Goal: Task Accomplishment & Management: Manage account settings

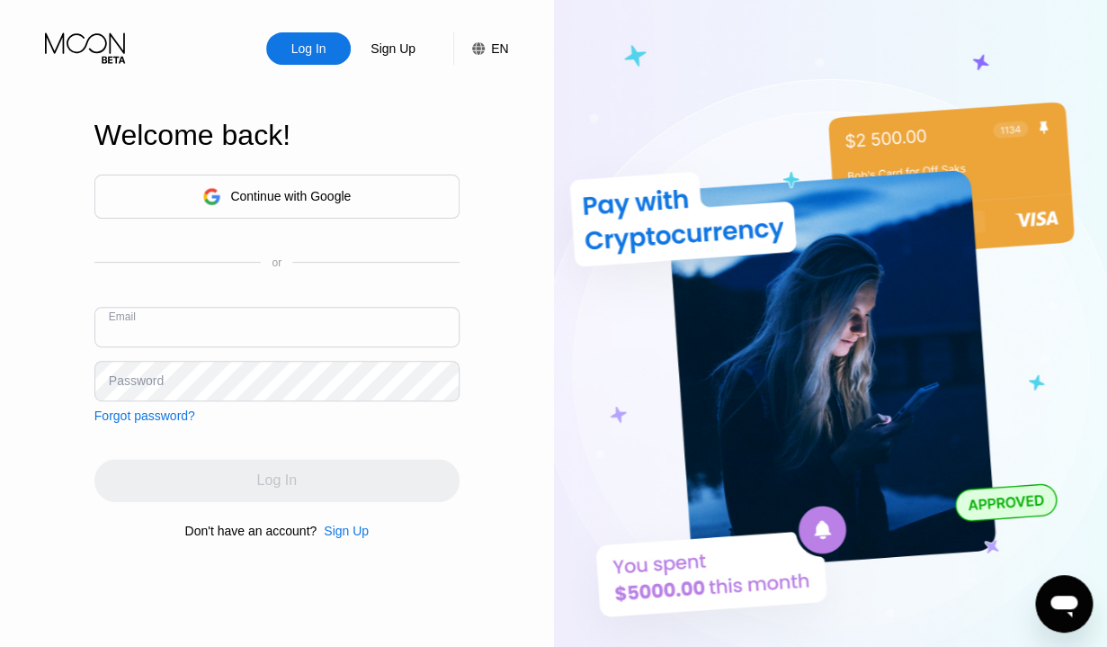
paste input "[EMAIL_ADDRESS][DOMAIN_NAME]"
type input "[EMAIL_ADDRESS][DOMAIN_NAME]"
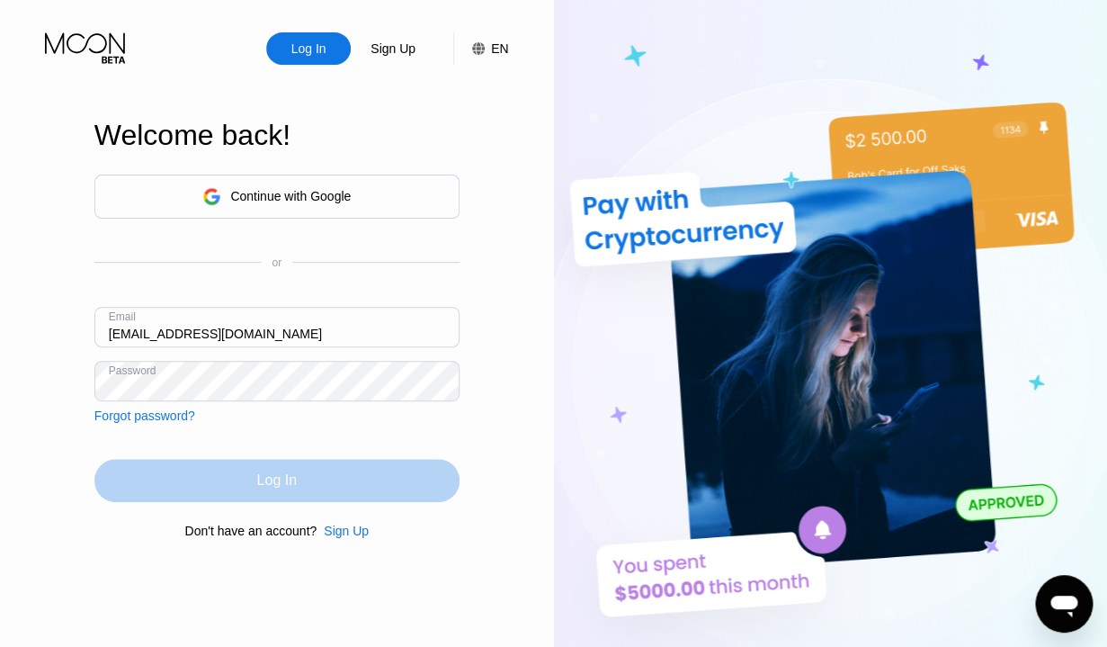
click at [179, 483] on div "Log In" at bounding box center [276, 480] width 365 height 43
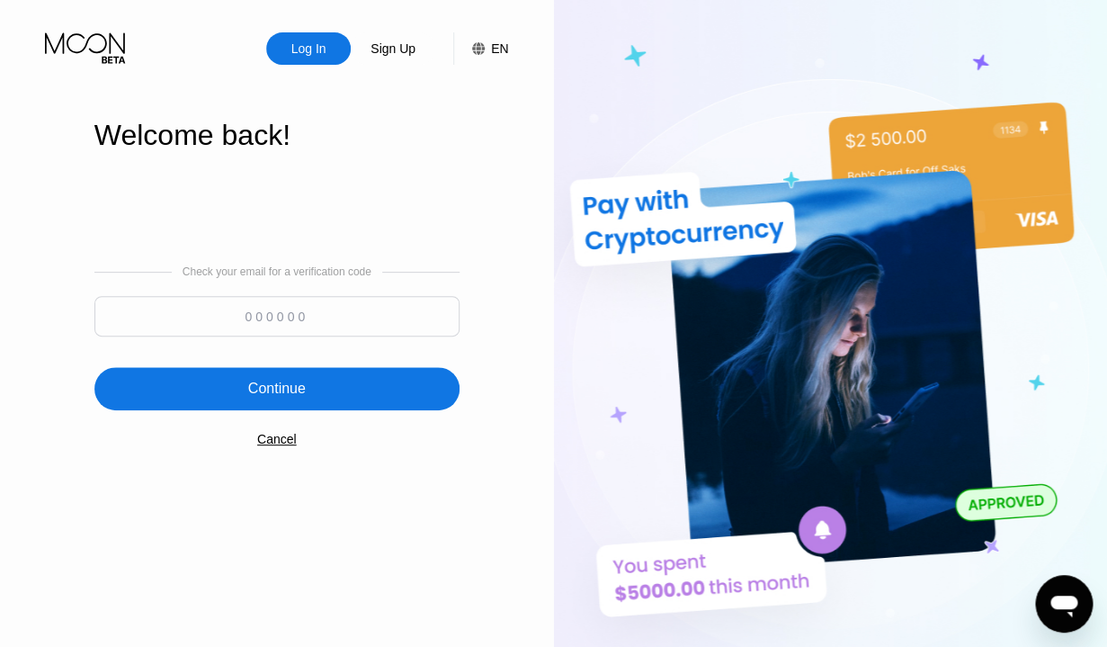
click at [209, 314] on input at bounding box center [276, 316] width 365 height 40
paste input "721233"
type input "721233"
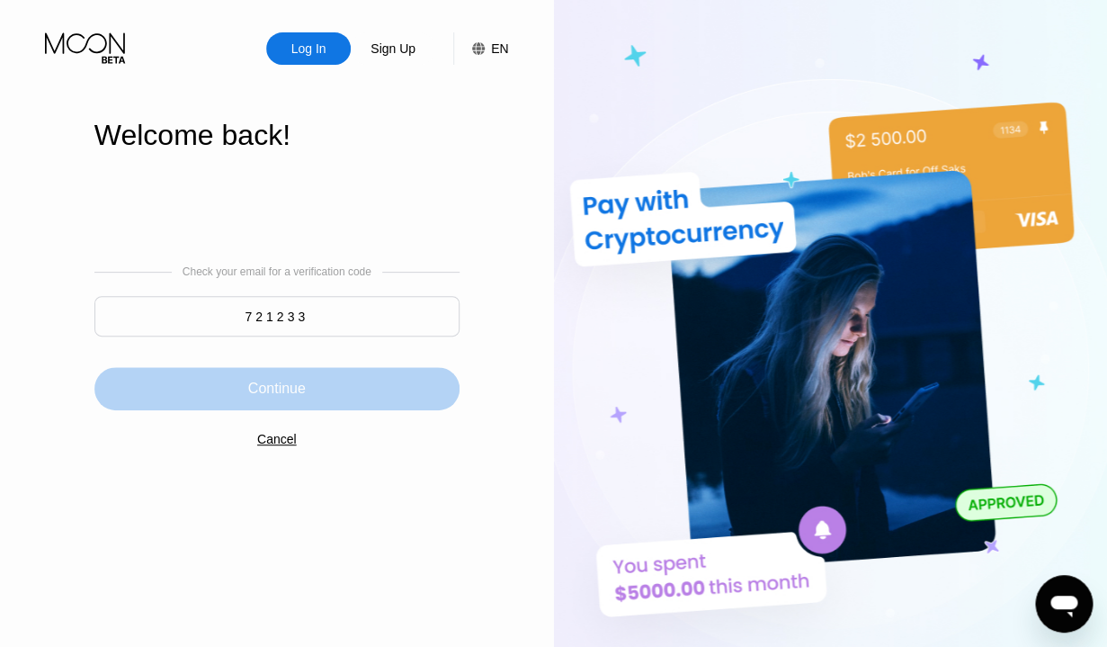
click at [315, 379] on div "Continue" at bounding box center [276, 388] width 365 height 43
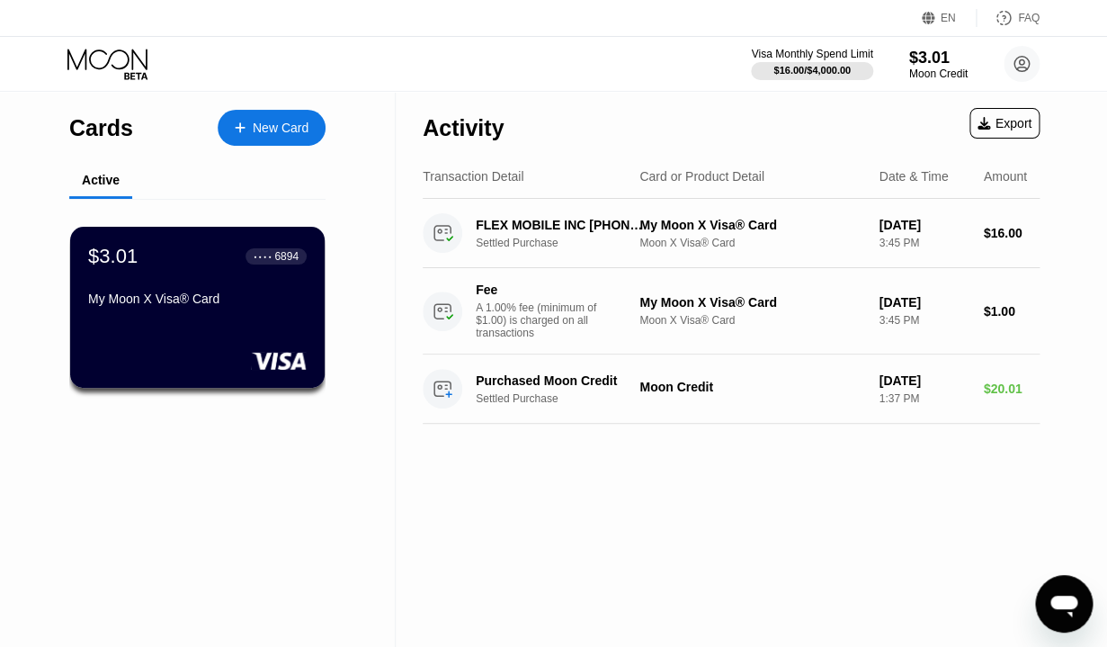
click at [122, 58] on icon at bounding box center [109, 64] width 84 height 31
